Goal: Task Accomplishment & Management: Manage account settings

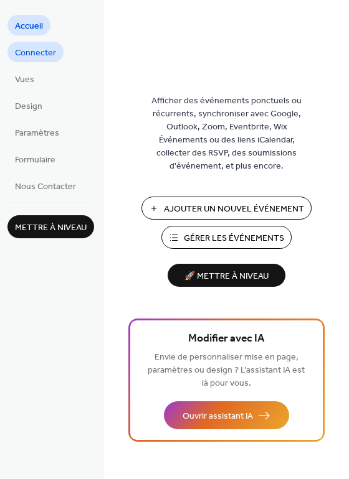
click at [21, 56] on span "Connecter" at bounding box center [35, 53] width 41 height 13
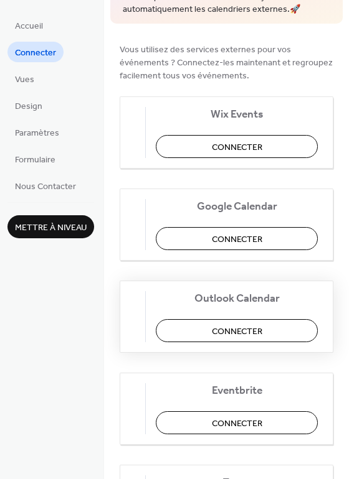
scroll to position [187, 0]
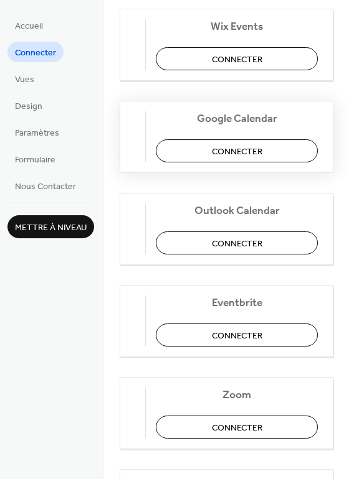
click at [251, 149] on span "Connecter" at bounding box center [237, 152] width 50 height 13
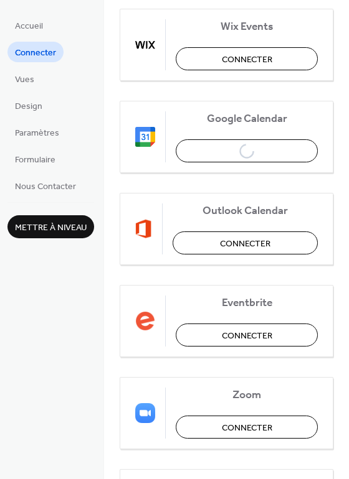
scroll to position [0, 0]
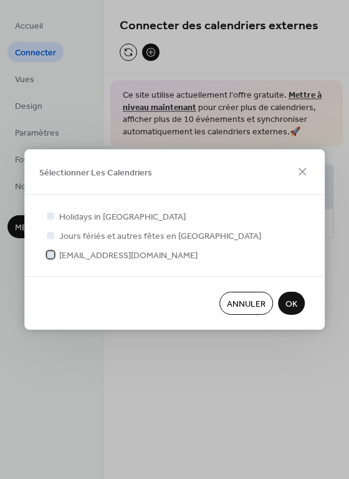
click at [54, 253] on div at bounding box center [50, 254] width 7 height 7
click at [292, 306] on span "OK" at bounding box center [291, 304] width 12 height 13
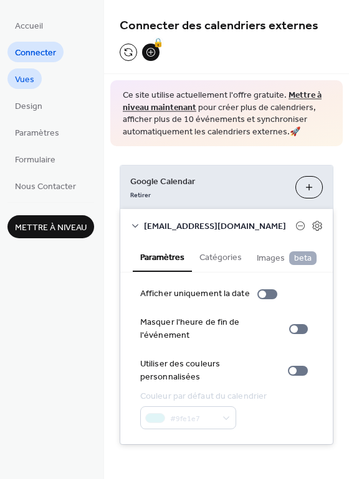
click at [28, 77] on span "Vues" at bounding box center [24, 79] width 19 height 13
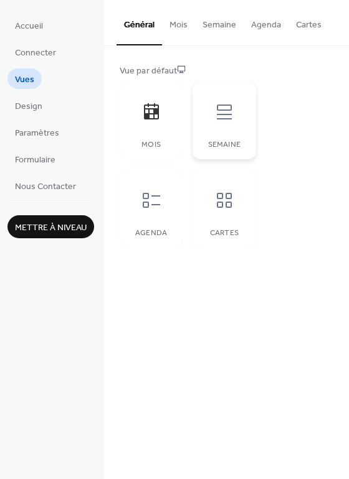
click at [229, 122] on div at bounding box center [223, 111] width 37 height 37
click at [233, 214] on div at bounding box center [223, 200] width 37 height 37
click at [140, 210] on div at bounding box center [151, 200] width 37 height 37
click at [154, 120] on icon at bounding box center [151, 111] width 15 height 16
click at [232, 124] on div at bounding box center [223, 111] width 37 height 37
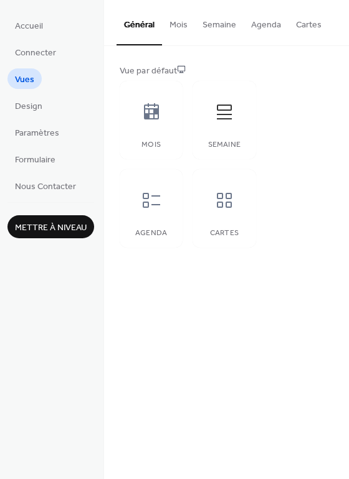
click at [190, 24] on button "Mois" at bounding box center [178, 22] width 33 height 44
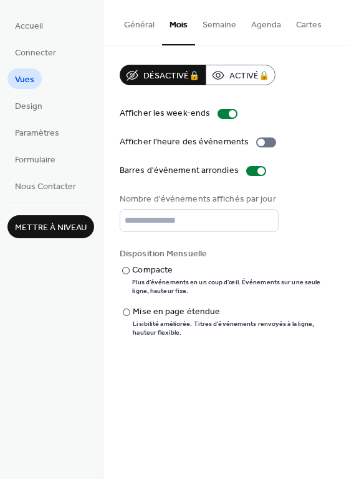
click at [232, 22] on button "Semaine" at bounding box center [219, 22] width 49 height 44
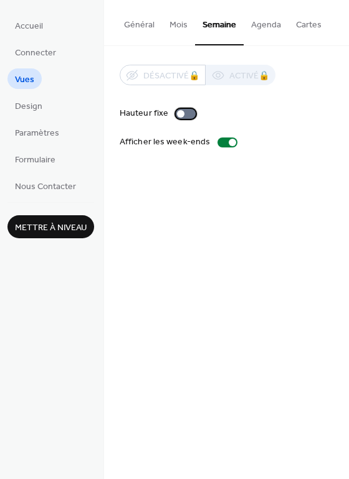
click at [188, 116] on div at bounding box center [186, 114] width 20 height 10
click at [189, 113] on div at bounding box center [190, 113] width 7 height 7
click at [266, 25] on button "Agenda" at bounding box center [265, 22] width 45 height 44
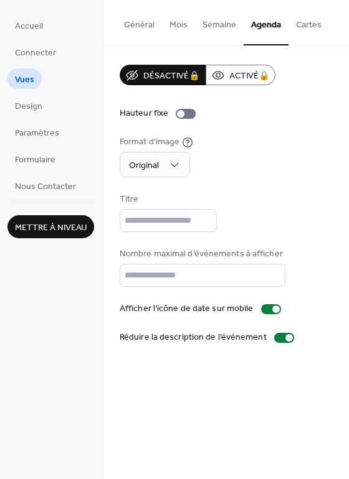
click at [219, 23] on button "Semaine" at bounding box center [219, 22] width 49 height 44
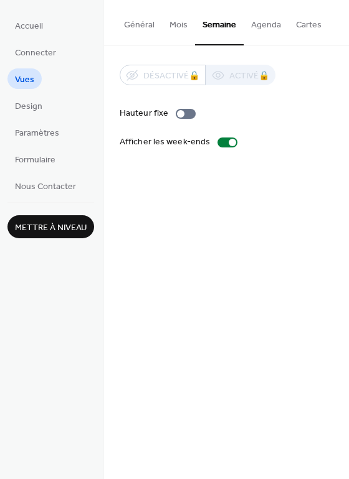
click at [301, 21] on button "Cartes" at bounding box center [308, 22] width 40 height 44
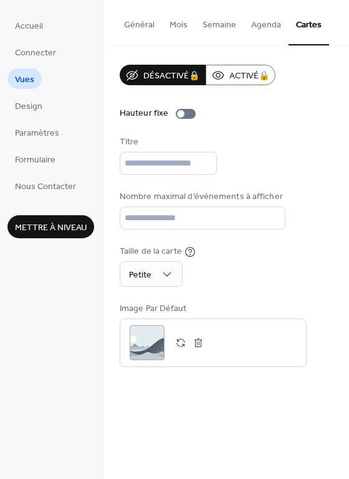
click at [222, 22] on button "Semaine" at bounding box center [219, 22] width 49 height 44
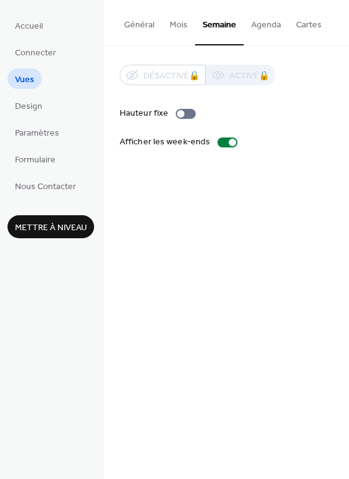
click at [143, 21] on button "Général" at bounding box center [138, 22] width 45 height 44
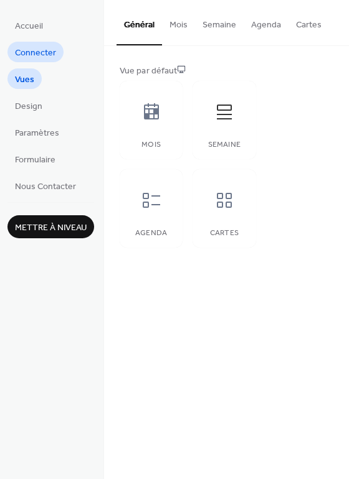
click at [39, 54] on span "Connecter" at bounding box center [35, 53] width 41 height 13
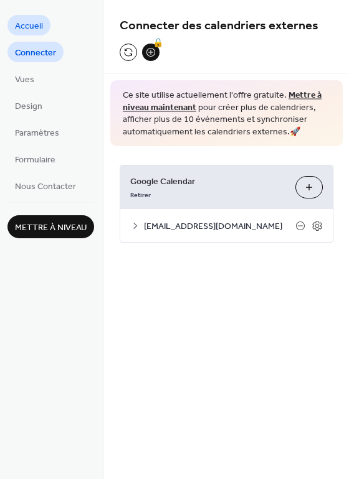
click at [29, 23] on span "Accueil" at bounding box center [29, 26] width 28 height 13
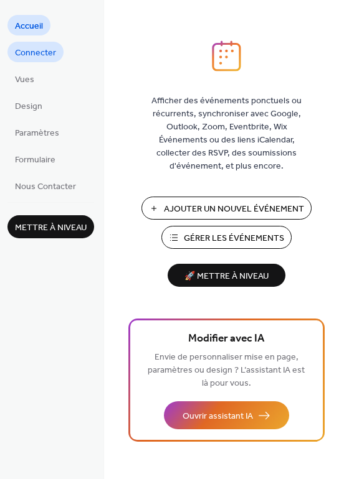
click at [34, 54] on span "Connecter" at bounding box center [35, 53] width 41 height 13
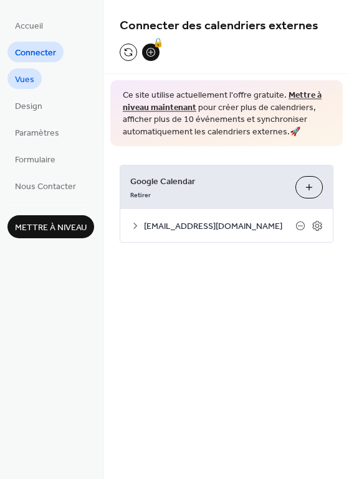
click at [22, 77] on span "Vues" at bounding box center [24, 79] width 19 height 13
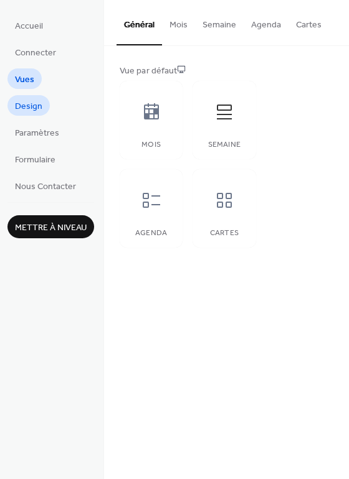
click at [24, 113] on span "Design" at bounding box center [28, 106] width 27 height 13
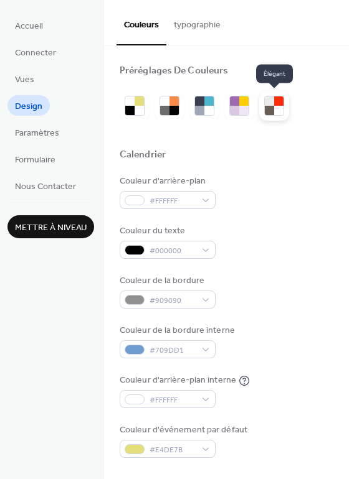
click at [275, 108] on div at bounding box center [278, 110] width 9 height 9
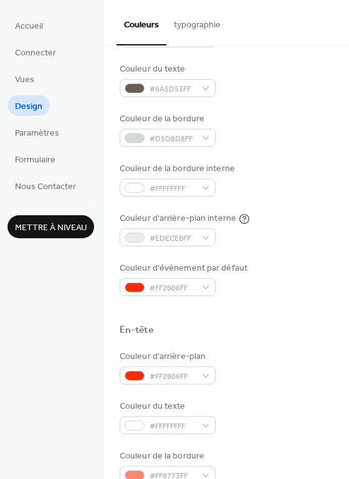
scroll to position [97, 0]
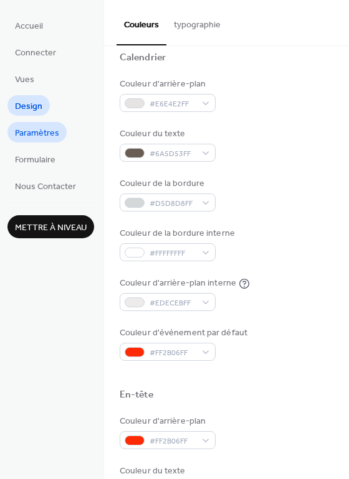
click at [41, 130] on span "Paramètres" at bounding box center [37, 133] width 44 height 13
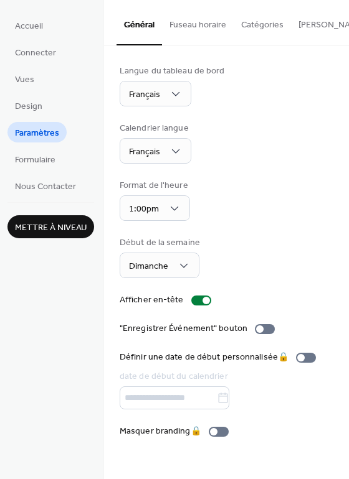
click at [196, 31] on button "Fuseau horaire" at bounding box center [198, 22] width 72 height 44
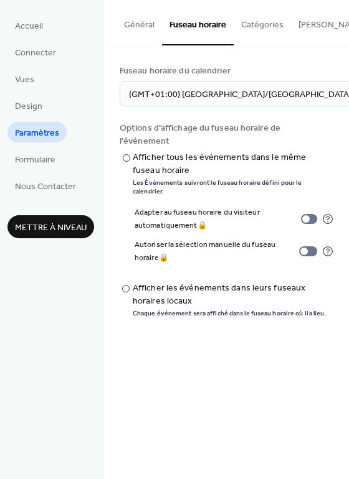
click at [275, 26] on button "Catégories" at bounding box center [261, 22] width 57 height 44
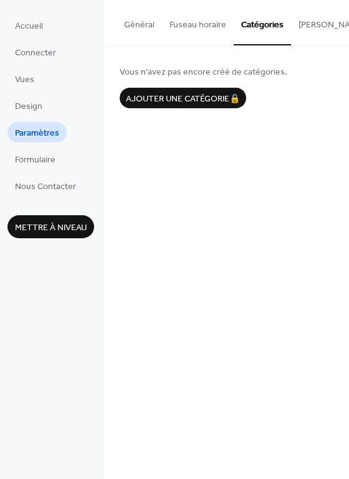
click at [321, 19] on button "[PERSON_NAME] S'abonner" at bounding box center [352, 22] width 122 height 44
